Goal: Find specific page/section: Find specific page/section

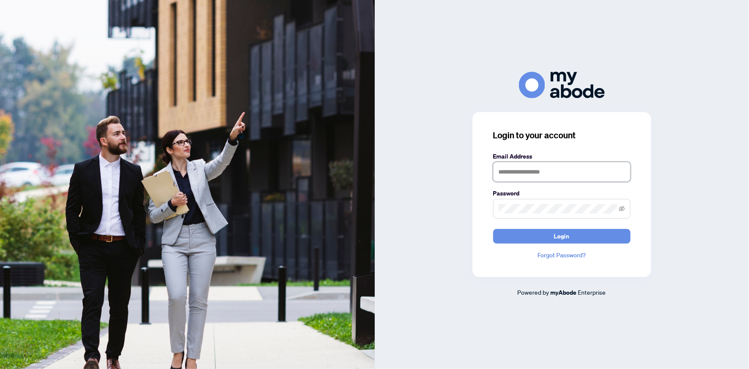
click at [545, 168] on input "text" at bounding box center [561, 172] width 137 height 20
type input "**********"
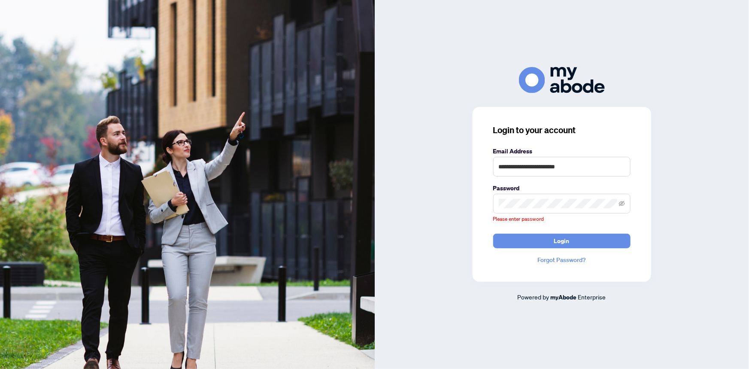
click at [548, 213] on span at bounding box center [561, 204] width 137 height 20
click at [0, 368] on com-1password-button at bounding box center [0, 369] width 0 height 0
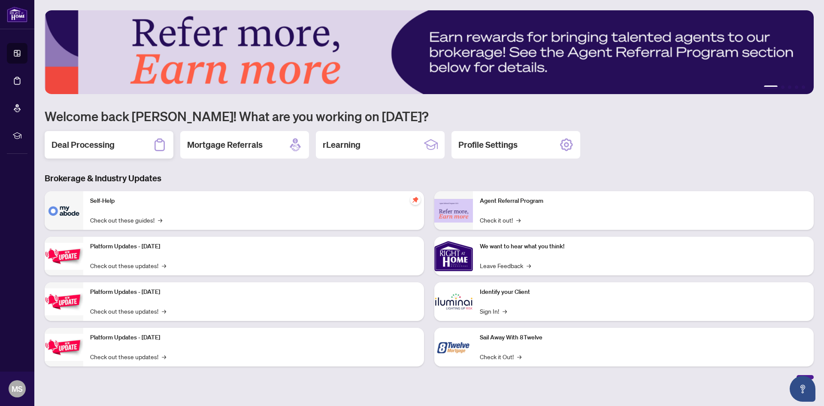
click at [90, 145] on h2 "Deal Processing" at bounding box center [83, 145] width 63 height 12
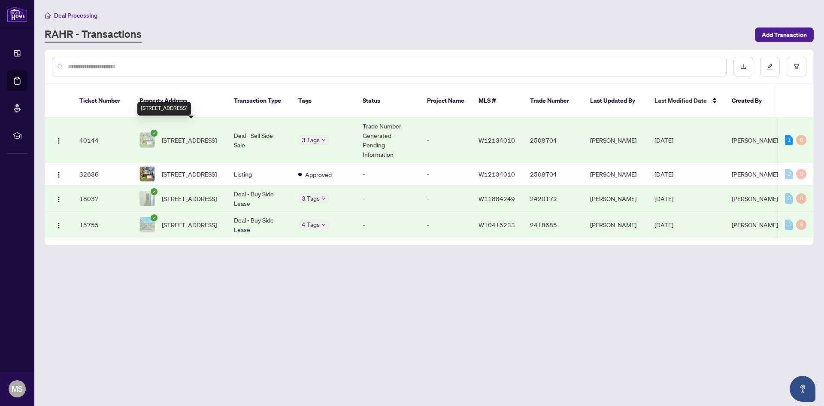
click at [204, 135] on span "496 Tipperton Cres, Oakville, Ontario L6L 5C9, Canada" at bounding box center [189, 139] width 55 height 9
